Goal: Check status

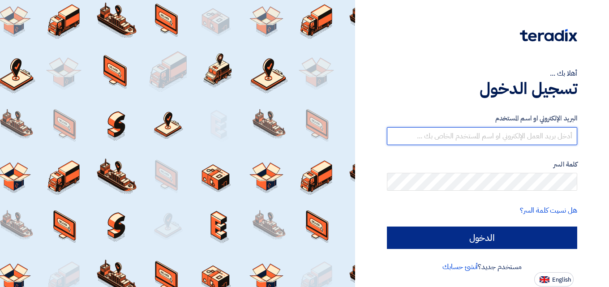
type input "[PERSON_NAME][EMAIL_ADDRESS][DOMAIN_NAME]"
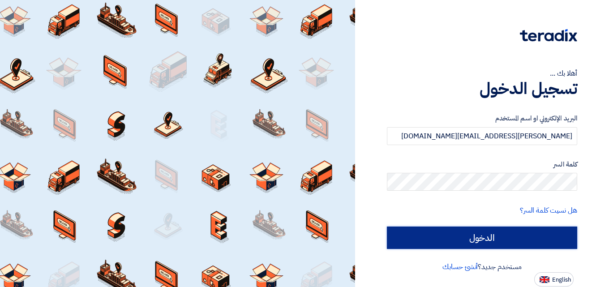
click at [480, 238] on input "الدخول" at bounding box center [482, 238] width 190 height 22
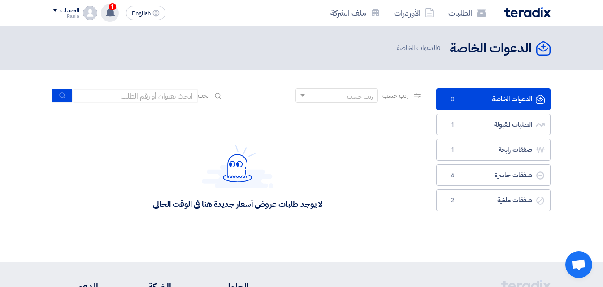
click at [110, 9] on span "1" at bounding box center [112, 6] width 7 height 7
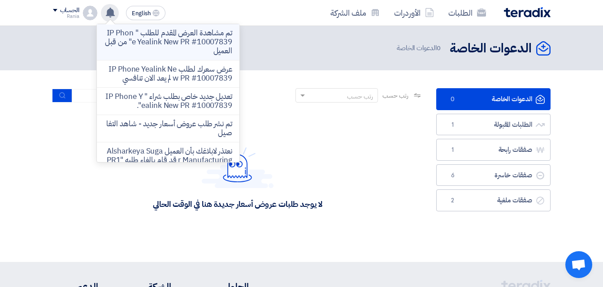
click at [179, 43] on p "تم مشاهدة العرض المقدم للطلب " IP Phone Yealink New PR #10007839" من قبل العميل" at bounding box center [168, 42] width 128 height 27
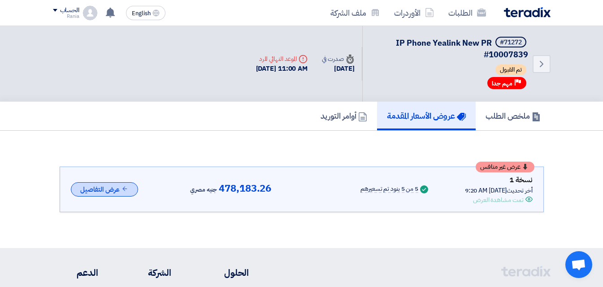
click at [104, 191] on button "عرض التفاصيل" at bounding box center [104, 189] width 67 height 15
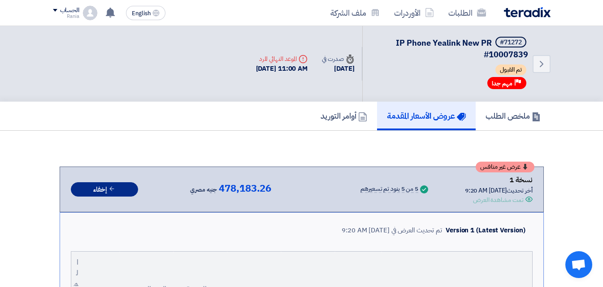
scroll to position [747, 0]
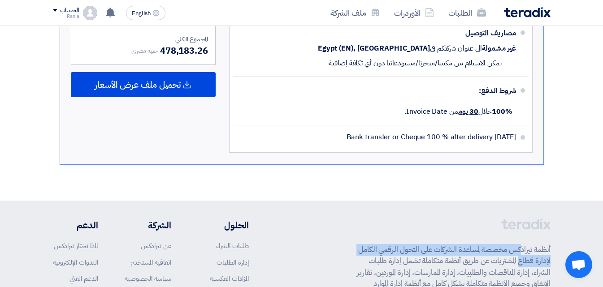
drag, startPoint x: 603, startPoint y: 219, endPoint x: 607, endPoint y: 201, distance: 17.9
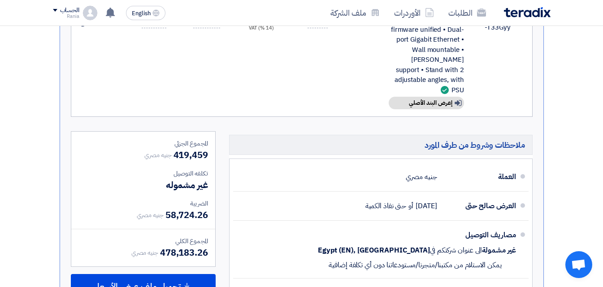
scroll to position [543, 0]
